Goal: Find specific page/section: Find specific page/section

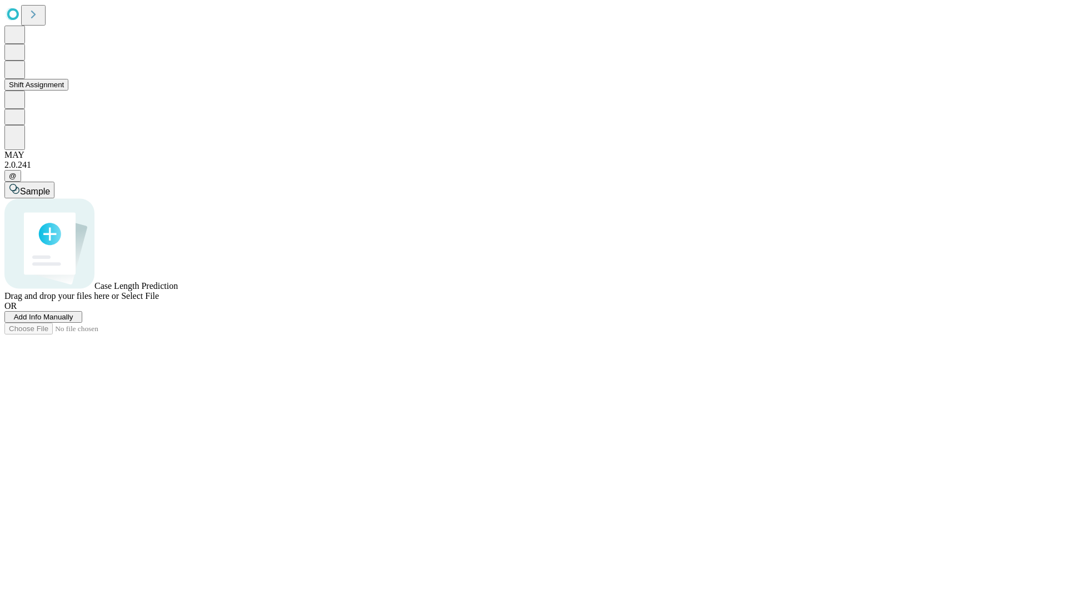
click at [68, 91] on button "Shift Assignment" at bounding box center [36, 85] width 64 height 12
